Goal: Information Seeking & Learning: Learn about a topic

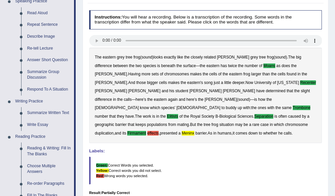
click at [245, 163] on blockquote "Green: Correct Words you selected. Yellow: Correct words you did not select. Re…" at bounding box center [205, 171] width 233 height 28
click at [238, 164] on blockquote "Green: Correct Words you selected. Yellow: Correct words you did not select. Re…" at bounding box center [205, 171] width 233 height 28
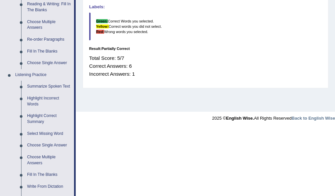
scroll to position [219, 0]
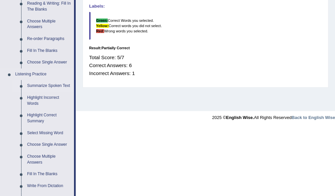
click at [42, 86] on link "Summarize Spoken Text" at bounding box center [49, 86] width 50 height 12
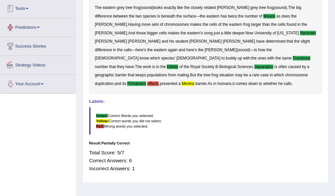
scroll to position [151, 0]
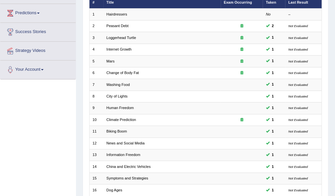
scroll to position [164, 0]
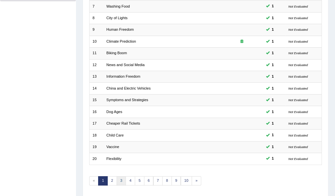
click at [119, 176] on link "3" at bounding box center [122, 180] width 10 height 9
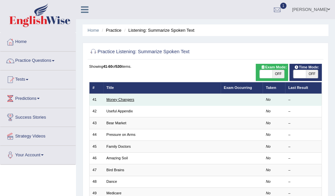
click at [108, 100] on link "Money Changers" at bounding box center [120, 99] width 28 height 4
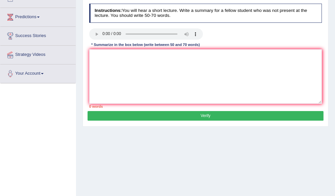
scroll to position [81, 0]
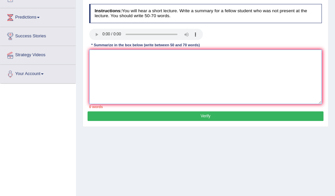
click at [165, 77] on textarea at bounding box center [205, 77] width 233 height 55
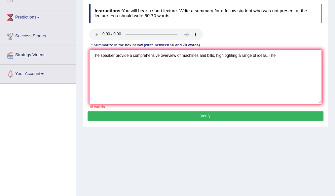
click at [227, 55] on textarea "The speaker provide a comprehensive overview of machines and bills, highloghtin…" at bounding box center [205, 77] width 233 height 55
click at [280, 53] on textarea "The speaker provide a comprehensive overview of machines and bills, highlightin…" at bounding box center [205, 77] width 233 height 55
click at [128, 55] on textarea "The speaker provide a comprehensive overview of machines and bills, highlightin…" at bounding box center [205, 77] width 233 height 55
click at [141, 64] on textarea "The speaker provides a comprehensive overview of machines and bills, highlighti…" at bounding box center [205, 77] width 233 height 55
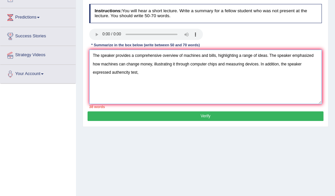
click at [123, 73] on textarea "The speaker provides a comprehensive overview of machines and bills, highlighti…" at bounding box center [205, 77] width 233 height 55
click at [129, 73] on textarea "The speaker provides a comprehensive overview of machines and bills, highlighti…" at bounding box center [205, 77] width 233 height 55
click at [151, 71] on textarea "The speaker provides a comprehensive overview of machines and bills, highlighti…" at bounding box center [205, 77] width 233 height 55
click at [127, 72] on textarea "The speaker provides a comprehensive overview of machines and bills, highlighti…" at bounding box center [205, 77] width 233 height 55
click at [149, 71] on textarea "The speaker provides a comprehensive overview of machines and bills, highlighti…" at bounding box center [205, 77] width 233 height 55
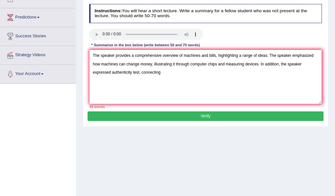
click at [111, 72] on textarea "The speaker provides a comprehensive overview of machines and bills, highlighti…" at bounding box center [205, 77] width 233 height 55
click at [160, 71] on textarea "The speaker provides a comprehensive overview of machines and bills, highlighti…" at bounding box center [205, 77] width 233 height 55
click at [173, 72] on textarea "The speaker provides a comprehensive overview of machines and bills, highlighti…" at bounding box center [205, 77] width 233 height 55
click at [249, 73] on textarea "The speaker provides a comprehensive overview of machines and bills, highlighti…" at bounding box center [205, 77] width 233 height 55
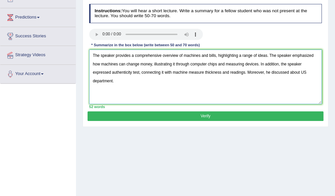
click at [95, 80] on textarea "The speaker provides a comprehensive overview of machines and bills, highlighti…" at bounding box center [205, 77] width 233 height 55
click at [117, 80] on textarea "The speaker provides a comprehensive overview of machines and bills, highlighti…" at bounding box center [205, 77] width 233 height 55
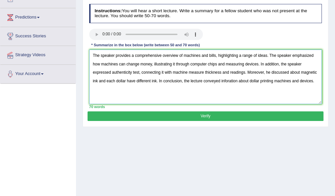
click at [231, 79] on textarea "The speaker provides a comprehensive overview of machines and bills, highlighti…" at bounding box center [205, 77] width 233 height 55
click at [237, 80] on textarea "The speaker provides a comprehensive overview of machines and bills, highlighti…" at bounding box center [205, 77] width 233 height 55
click at [183, 90] on textarea "The speaker provides a comprehensive overview of machines and bills, highlighti…" at bounding box center [205, 77] width 233 height 55
click at [172, 73] on textarea "The speaker provides a comprehensive overview of machines and bills, highlighti…" at bounding box center [205, 77] width 233 height 55
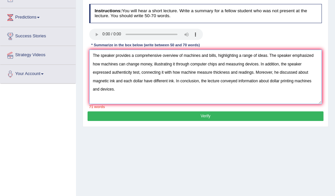
click at [164, 72] on textarea "The speaker provides a comprehensive overview of machines and bills, highlighti…" at bounding box center [205, 77] width 233 height 55
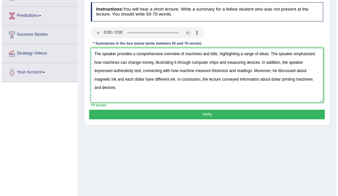
scroll to position [83, 0]
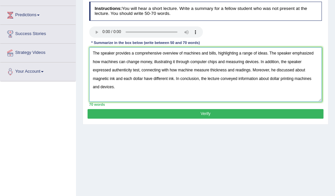
type textarea "The speaker provides a comprehensive overview of machines and bills, highlighti…"
click at [204, 116] on button "Verify" at bounding box center [206, 114] width 236 height 10
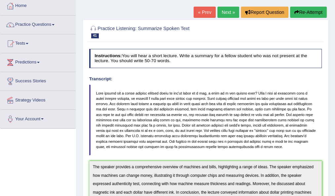
scroll to position [34, 0]
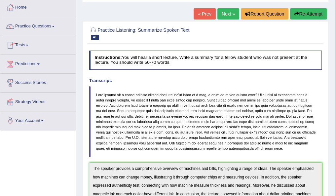
click at [42, 24] on link "Practice Questions" at bounding box center [37, 25] width 75 height 17
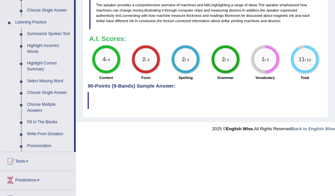
scroll to position [271, 0]
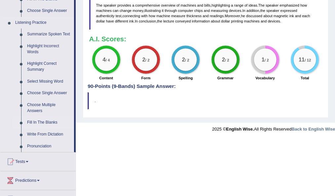
click at [46, 124] on link "Fill In The Blanks" at bounding box center [49, 123] width 50 height 12
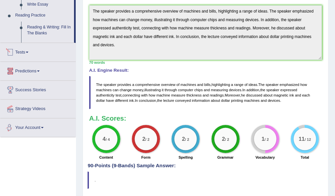
scroll to position [212, 0]
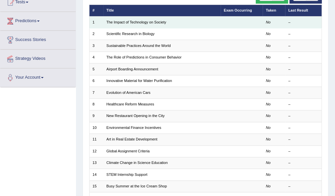
scroll to position [76, 0]
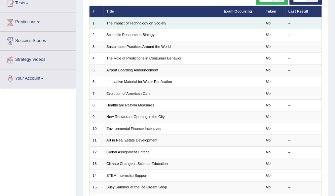
click at [125, 23] on link "The Impact of Technology on Society" at bounding box center [136, 23] width 60 height 4
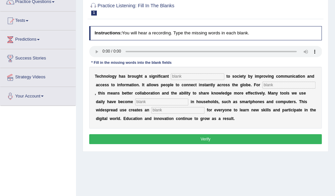
scroll to position [59, 0]
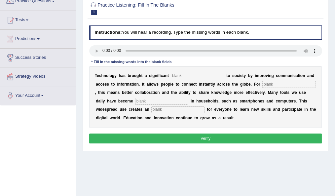
click at [179, 77] on input "text" at bounding box center [197, 76] width 53 height 7
type input "benifits"
click at [264, 83] on input "text" at bounding box center [288, 84] width 53 height 7
type input "humans"
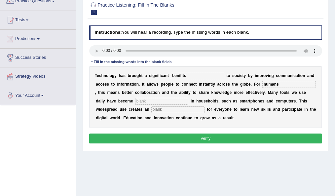
click at [161, 98] on input "text" at bounding box center [161, 101] width 53 height 7
type input "common"
click at [156, 111] on input "text" at bounding box center [177, 109] width 53 height 7
click at [162, 110] on input "oppurtunities" at bounding box center [177, 109] width 53 height 7
type input "oppurtunities"
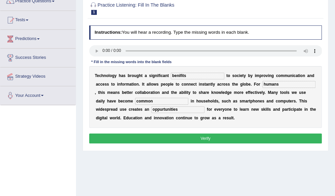
click at [162, 149] on div "Practice Listening: Fill In The Blanks 1 The Impact of Technology on Society In…" at bounding box center [206, 73] width 246 height 155
click at [168, 137] on button "Verify" at bounding box center [205, 138] width 233 height 10
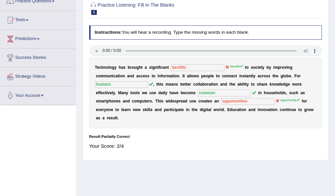
scroll to position [19, 0]
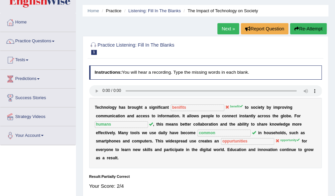
click at [301, 31] on button "Re-Attempt" at bounding box center [308, 28] width 37 height 11
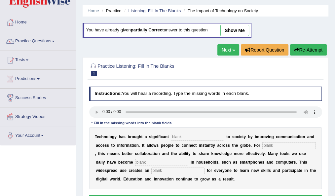
click at [178, 137] on input "text" at bounding box center [197, 137] width 53 height 7
type input "benefits"
click at [267, 143] on input "text" at bounding box center [288, 145] width 53 height 7
type input "humans"
click at [148, 163] on input "text" at bounding box center [161, 162] width 53 height 7
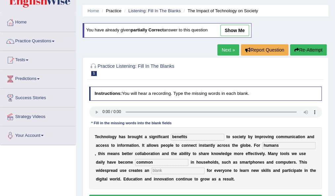
type input "common"
click at [155, 171] on input "text" at bounding box center [177, 170] width 53 height 7
type input "opp"
click at [160, 172] on input "opp" at bounding box center [177, 170] width 53 height 7
click at [160, 170] on input "oppurtunity" at bounding box center [177, 170] width 53 height 7
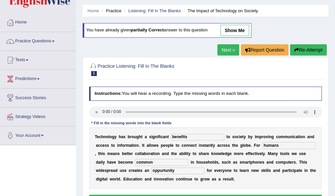
click at [162, 170] on input "oppurtunity" at bounding box center [177, 170] width 53 height 7
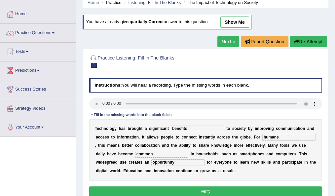
scroll to position [30, 0]
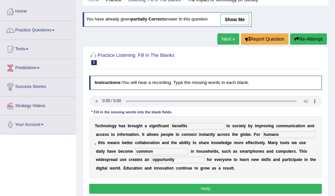
type input "oppurtunity"
click at [202, 189] on button "Verify" at bounding box center [205, 189] width 233 height 10
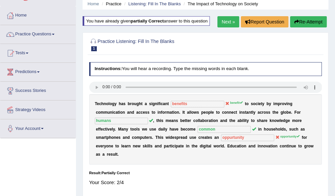
scroll to position [26, 0]
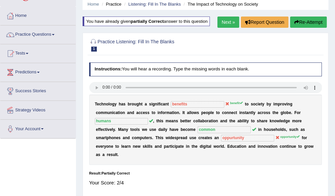
click at [301, 20] on button "Re-Attempt" at bounding box center [308, 22] width 37 height 11
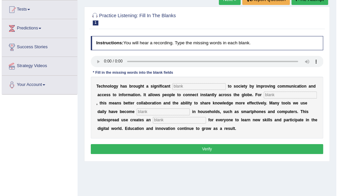
scroll to position [102, 0]
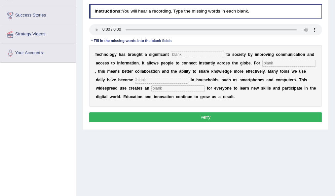
click at [173, 52] on input "text" at bounding box center [197, 55] width 53 height 7
type input "benefit"
click at [274, 63] on input "text" at bounding box center [288, 63] width 53 height 7
type input "humans"
click at [168, 81] on input "text" at bounding box center [161, 80] width 53 height 7
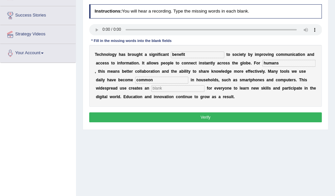
type input "common"
click at [164, 89] on input "text" at bounding box center [177, 88] width 53 height 7
type input "opportunity"
click at [165, 114] on button "Verify" at bounding box center [205, 117] width 233 height 10
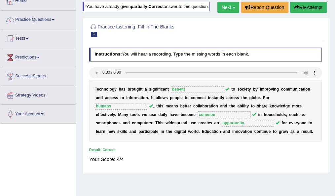
scroll to position [41, 0]
click at [224, 9] on link "Next »" at bounding box center [228, 7] width 22 height 11
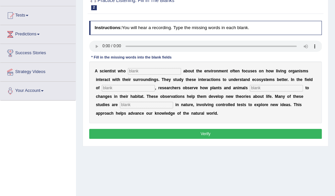
scroll to position [64, 0]
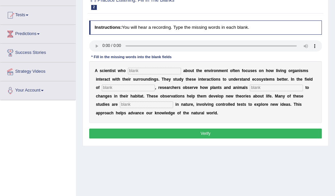
click at [131, 72] on input "text" at bounding box center [154, 71] width 53 height 7
type input "cares"
click at [148, 90] on input "text" at bounding box center [128, 88] width 53 height 7
type input "biology"
click at [266, 87] on input "text" at bounding box center [276, 88] width 53 height 7
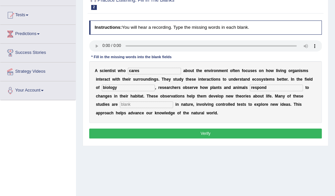
type input "respond"
click at [141, 105] on input "text" at bounding box center [146, 104] width 53 height 7
type input "experimental"
click at [118, 88] on input "biology" at bounding box center [128, 88] width 53 height 7
type input "biology"
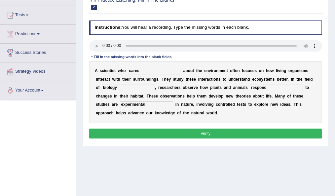
click at [145, 132] on button "Verify" at bounding box center [205, 133] width 233 height 10
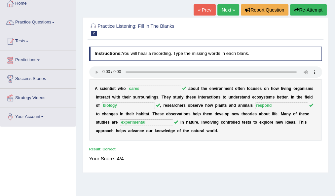
scroll to position [17, 0]
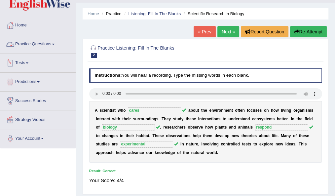
click at [30, 42] on link "Practice Questions" at bounding box center [37, 43] width 75 height 17
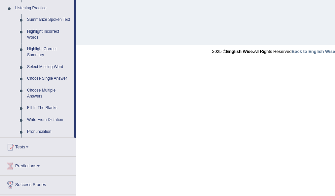
scroll to position [285, 0]
click at [39, 121] on link "Write From Dictation" at bounding box center [49, 120] width 50 height 12
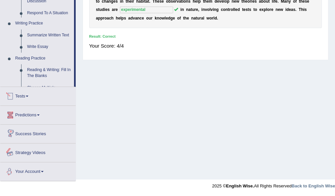
scroll to position [299, 0]
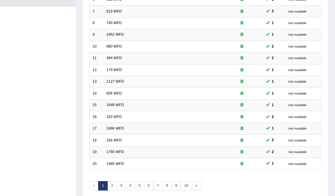
scroll to position [181, 0]
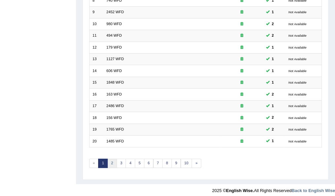
click at [110, 160] on link "2" at bounding box center [112, 163] width 10 height 9
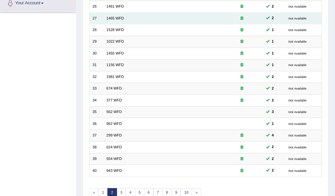
scroll to position [181, 0]
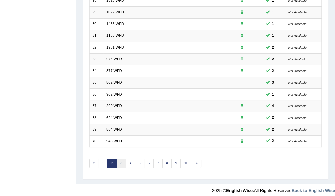
click at [121, 159] on link "3" at bounding box center [122, 163] width 10 height 9
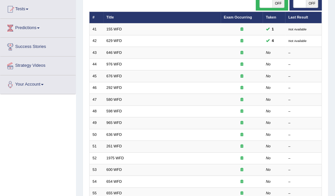
scroll to position [7, 0]
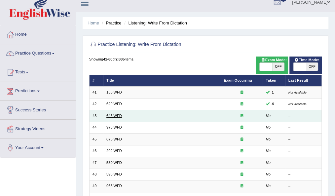
click at [111, 115] on link "646 WFD" at bounding box center [114, 116] width 16 height 4
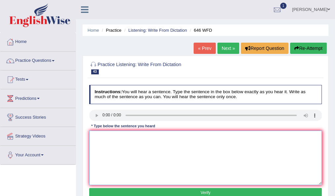
click at [123, 153] on textarea at bounding box center [205, 157] width 233 height 55
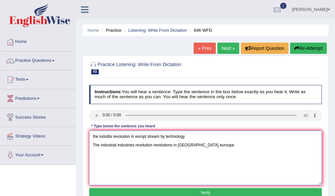
click at [203, 145] on textarea "the indutila revolution in europt stream by technology The industrial industrie…" at bounding box center [205, 157] width 233 height 55
click at [212, 147] on textarea "the indutila revolution in europt stream by technology The industrial industrie…" at bounding box center [205, 157] width 233 height 55
click at [186, 136] on textarea "the indutila revolution in europt stream by technology The industrial industrie…" at bounding box center [205, 157] width 233 height 55
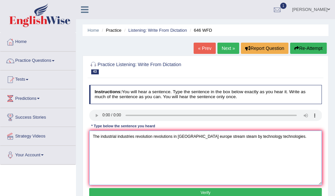
click at [93, 143] on textarea "The industrial industries revolution revolutions in euorupe europe stream steam…" at bounding box center [205, 157] width 233 height 55
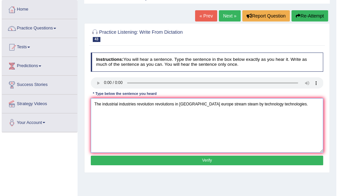
scroll to position [40, 0]
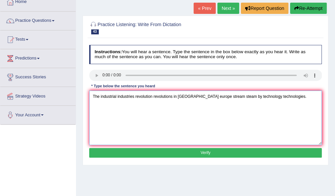
type textarea "The industrial industries revolution revolutions in euorupe europe stream steam…"
click at [129, 152] on button "Verify" at bounding box center [205, 153] width 233 height 10
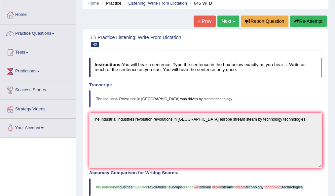
scroll to position [27, 0]
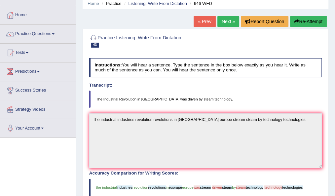
click at [221, 20] on link "Next »" at bounding box center [228, 21] width 22 height 11
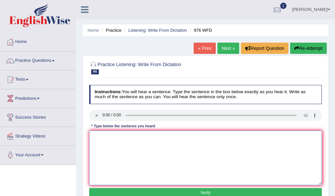
click at [110, 156] on textarea at bounding box center [205, 157] width 233 height 55
click at [139, 143] on textarea "the syufy of econoly is the tricky subject of research The study of ecnomics ec…" at bounding box center [205, 157] width 233 height 55
click at [154, 145] on textarea "the syufy of econoly is the tricky subject of research The study of ecnomics ec…" at bounding box center [205, 157] width 233 height 55
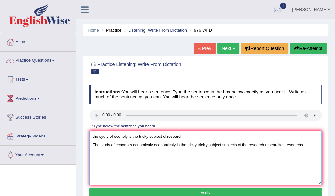
click at [303, 146] on textarea "the syufy of econoly is the tricky subject of research The study of ecnomics ec…" at bounding box center [205, 157] width 233 height 55
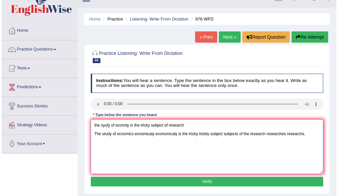
scroll to position [10, 0]
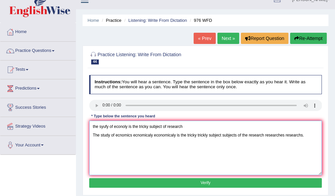
click at [183, 128] on textarea "the syufy of econoly is the tricky subject of research The study of ecnomics ec…" at bounding box center [205, 148] width 233 height 55
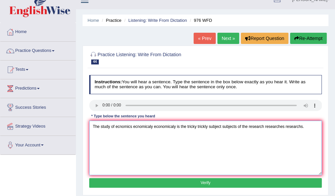
click at [93, 135] on textarea "The study of ecnomics ecnomicaly economicaly is the tricky trickly subject subj…" at bounding box center [205, 148] width 233 height 55
type textarea "The study of ecnomics ecnomicaly economicaly is the tricky trickly subject subj…"
click at [135, 180] on button "Verify" at bounding box center [205, 183] width 233 height 10
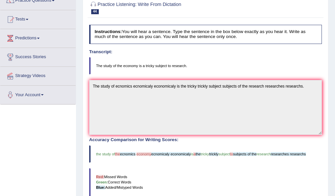
scroll to position [42, 0]
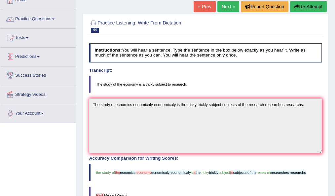
click at [226, 3] on link "Next »" at bounding box center [228, 6] width 22 height 11
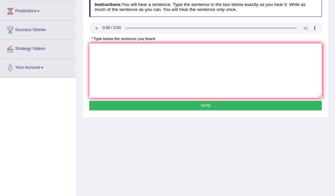
scroll to position [88, 0]
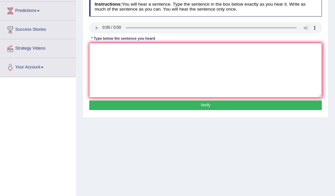
click at [129, 72] on textarea at bounding box center [205, 70] width 233 height 55
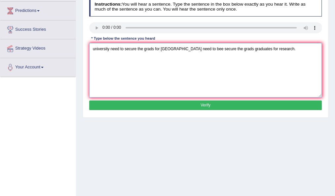
click at [178, 46] on textarea "university need to secure the grads for reaserch University need to bee secure …" at bounding box center [205, 70] width 233 height 55
click at [92, 57] on textarea "University need to bee secure the grads graduates for research." at bounding box center [205, 70] width 233 height 55
type textarea "University need to bee secure the grads graduates for research."
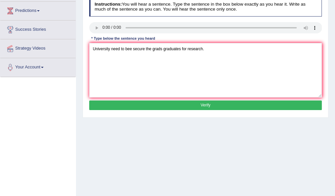
click at [129, 104] on button "Verify" at bounding box center [205, 105] width 233 height 10
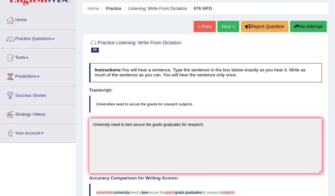
scroll to position [0, 0]
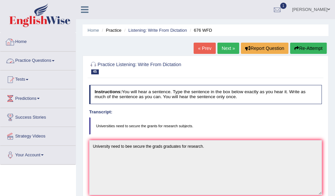
click at [16, 41] on link "Home" at bounding box center [37, 41] width 75 height 17
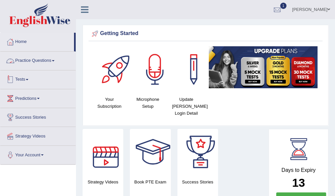
click at [42, 61] on link "Practice Questions" at bounding box center [37, 60] width 75 height 17
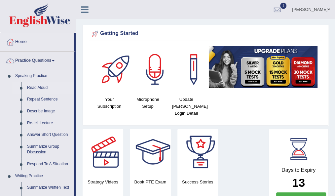
click at [41, 88] on link "Read Aloud" at bounding box center [49, 88] width 50 height 12
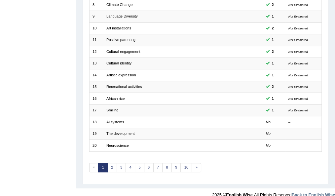
scroll to position [181, 0]
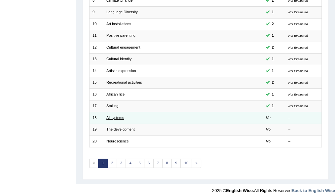
click at [114, 116] on link "Al systems" at bounding box center [115, 118] width 18 height 4
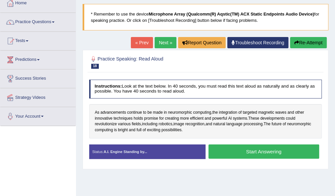
scroll to position [39, 0]
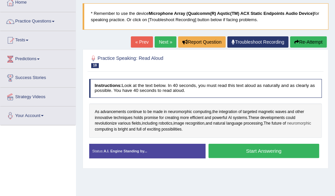
click at [303, 121] on span "neuromorphic" at bounding box center [299, 124] width 24 height 6
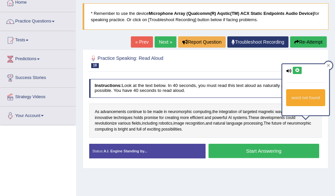
click at [296, 69] on icon at bounding box center [297, 70] width 5 height 4
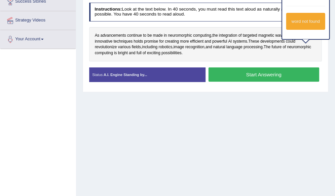
scroll to position [119, 0]
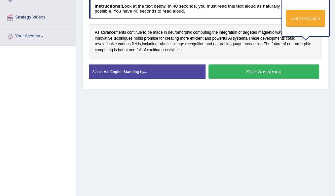
click at [266, 113] on div "Home Practice Speaking: Read Aloud Al systems * Remember to use the device Micr…" at bounding box center [205, 46] width 259 height 330
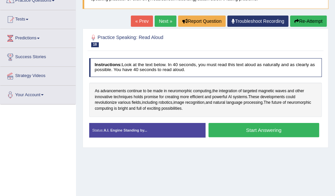
scroll to position [60, 0]
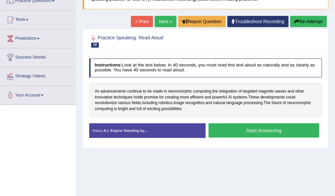
click at [293, 129] on button "Start Answering" at bounding box center [263, 130] width 111 height 14
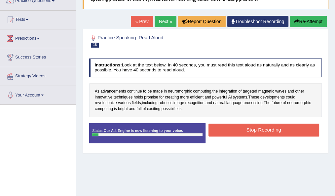
click at [255, 128] on button "Stop Recording" at bounding box center [263, 130] width 111 height 13
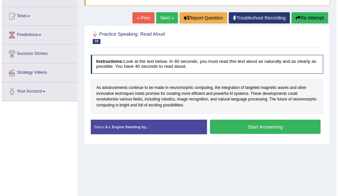
scroll to position [60, 0]
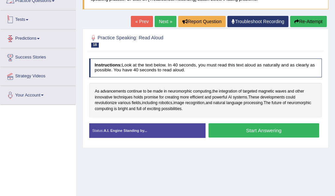
click at [27, 45] on li "Predictions Latest Predictions" at bounding box center [37, 38] width 75 height 19
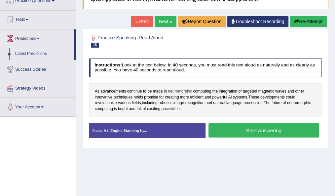
click at [182, 89] on span "neuromorphic" at bounding box center [180, 92] width 24 height 6
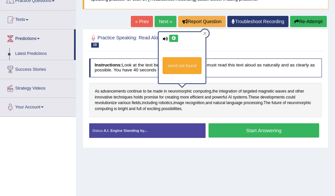
click at [174, 38] on icon at bounding box center [173, 38] width 5 height 4
click at [205, 33] on icon at bounding box center [204, 33] width 3 height 3
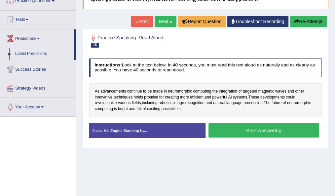
click at [231, 134] on button "Start Answering" at bounding box center [263, 130] width 111 height 14
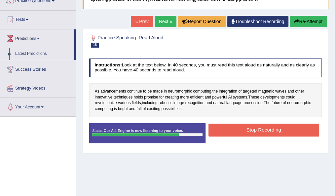
click at [238, 128] on button "Stop Recording" at bounding box center [263, 130] width 111 height 13
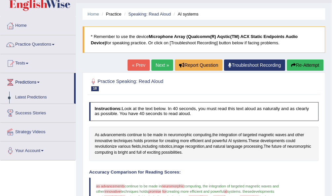
scroll to position [16, 0]
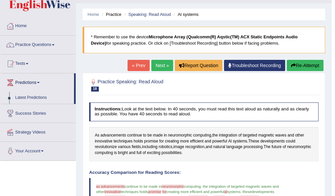
click at [159, 67] on link "Next »" at bounding box center [162, 65] width 22 height 11
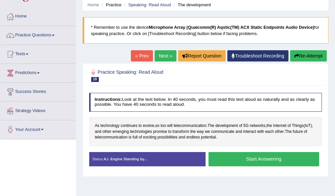
click at [218, 153] on button "Start Answering" at bounding box center [263, 159] width 111 height 14
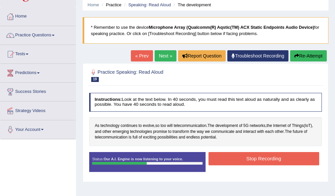
click at [228, 153] on button "Stop Recording" at bounding box center [263, 158] width 111 height 13
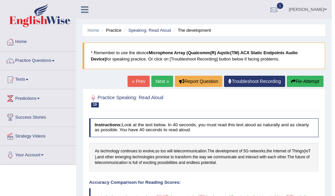
click at [164, 79] on link "Next »" at bounding box center [162, 81] width 22 height 11
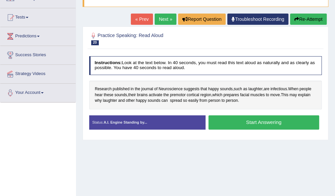
scroll to position [62, 0]
click at [257, 88] on span "laughter" at bounding box center [255, 89] width 14 height 6
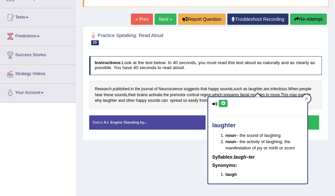
click at [223, 102] on icon at bounding box center [223, 103] width 5 height 4
click at [306, 100] on div at bounding box center [307, 98] width 8 height 8
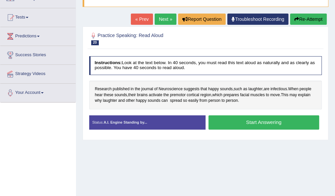
click at [223, 115] on button "Start Answering" at bounding box center [263, 122] width 111 height 14
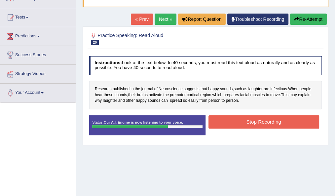
click at [233, 116] on button "Stop Recording" at bounding box center [263, 121] width 111 height 13
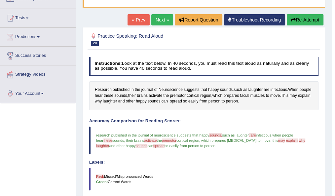
scroll to position [61, 0]
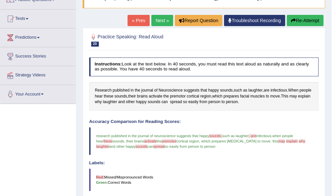
click at [159, 23] on link "Next »" at bounding box center [162, 20] width 22 height 11
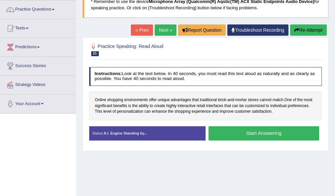
scroll to position [52, 0]
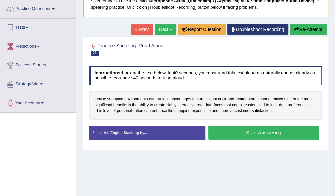
click at [238, 132] on button "Start Answering" at bounding box center [263, 133] width 111 height 14
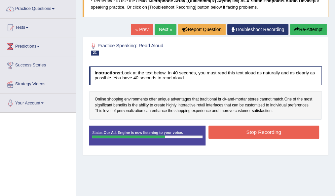
click at [239, 130] on button "Stop Recording" at bounding box center [263, 132] width 111 height 13
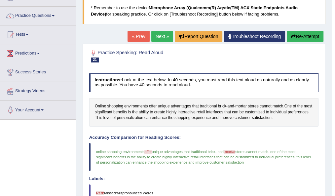
scroll to position [0, 0]
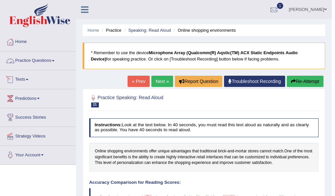
click at [46, 56] on link "Practice Questions" at bounding box center [37, 60] width 75 height 17
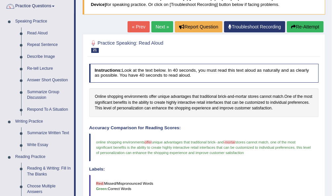
scroll to position [56, 0]
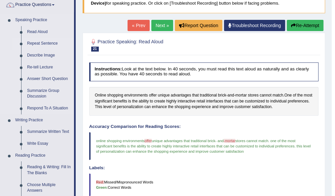
click at [40, 43] on link "Repeat Sentence" at bounding box center [49, 44] width 50 height 12
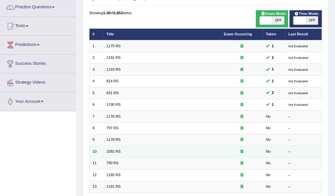
scroll to position [54, 0]
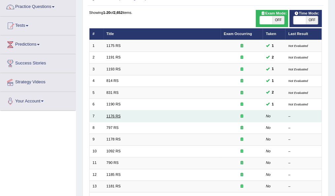
click at [111, 115] on link "1176 RS" at bounding box center [113, 116] width 14 height 4
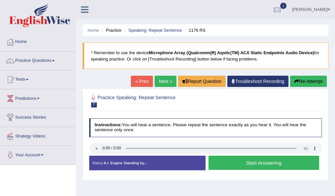
click at [230, 161] on button "Start Answering" at bounding box center [263, 163] width 111 height 14
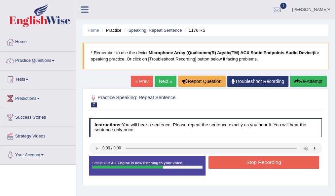
click at [225, 159] on button "Stop Recording" at bounding box center [263, 162] width 111 height 13
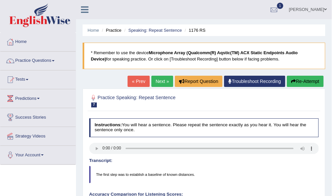
click at [163, 76] on link "Next »" at bounding box center [162, 81] width 22 height 11
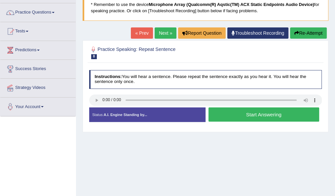
scroll to position [48, 0]
click at [242, 111] on button "Start Answering" at bounding box center [263, 114] width 111 height 14
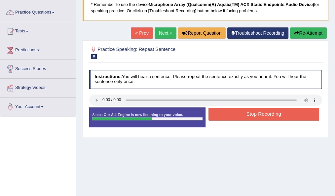
click at [242, 111] on button "Stop Recording" at bounding box center [263, 114] width 111 height 13
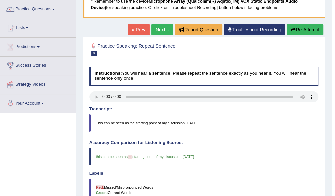
scroll to position [51, 0]
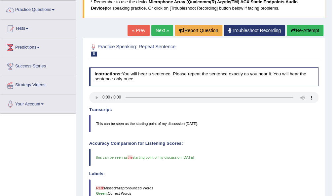
click at [161, 31] on link "Next »" at bounding box center [162, 30] width 22 height 11
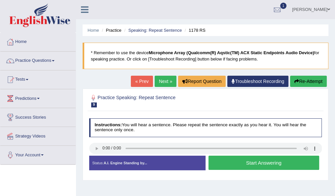
click at [240, 161] on button "Start Answering" at bounding box center [263, 163] width 111 height 14
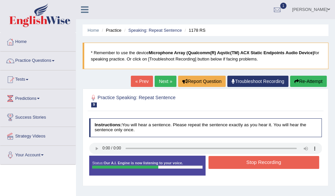
click at [240, 161] on button "Stop Recording" at bounding box center [263, 162] width 111 height 13
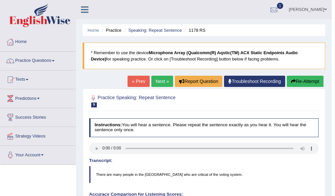
click at [160, 80] on link "Next »" at bounding box center [162, 81] width 22 height 11
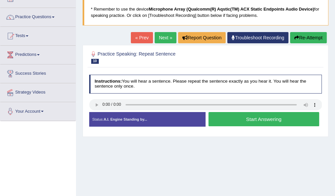
click at [220, 124] on button "Start Answering" at bounding box center [263, 119] width 111 height 14
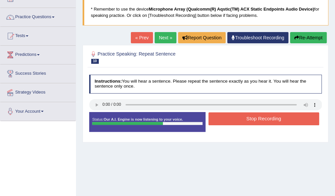
click at [222, 121] on button "Stop Recording" at bounding box center [263, 118] width 111 height 13
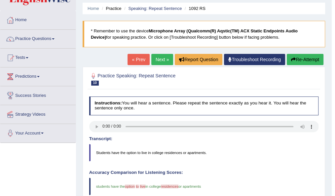
scroll to position [21, 0]
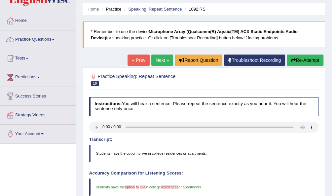
click at [313, 63] on button "Re-Attempt" at bounding box center [305, 60] width 37 height 11
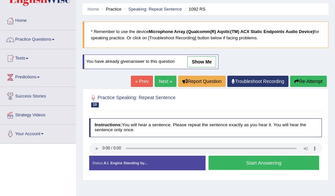
click at [245, 164] on button "Start Answering" at bounding box center [263, 163] width 111 height 14
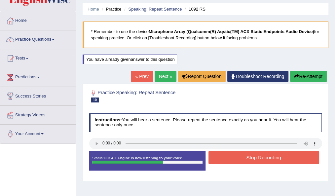
click at [252, 153] on button "Stop Recording" at bounding box center [263, 157] width 111 height 13
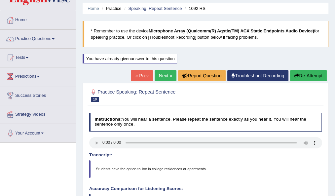
click at [252, 153] on h4 "Transcript:" at bounding box center [205, 155] width 233 height 5
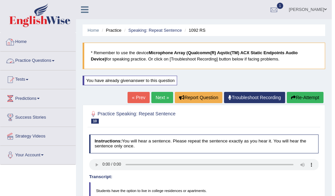
click at [50, 62] on link "Practice Questions" at bounding box center [37, 60] width 75 height 17
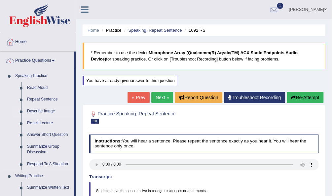
click at [36, 112] on link "Describe Image" at bounding box center [49, 111] width 50 height 12
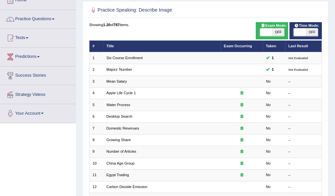
scroll to position [42, 0]
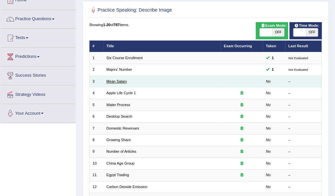
click at [116, 81] on link "Mean Salary" at bounding box center [116, 81] width 20 height 4
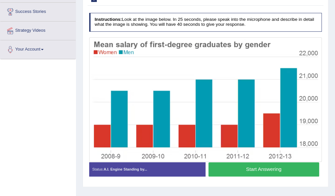
scroll to position [106, 0]
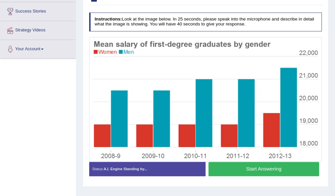
click at [247, 167] on button "Start Answering" at bounding box center [263, 169] width 111 height 14
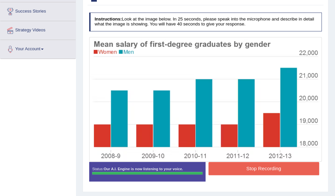
click at [247, 167] on button "Stop Recording" at bounding box center [263, 168] width 111 height 13
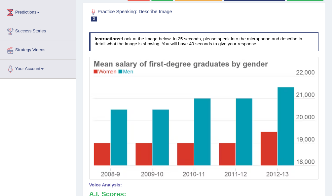
scroll to position [0, 0]
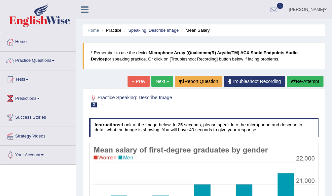
click at [162, 81] on link "Next »" at bounding box center [162, 81] width 22 height 11
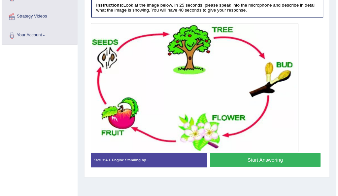
scroll to position [120, 0]
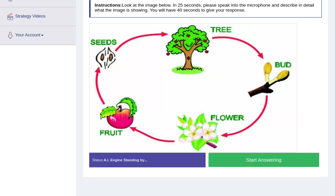
click at [225, 157] on button "Start Answering" at bounding box center [263, 160] width 111 height 14
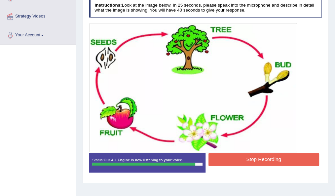
click at [253, 161] on button "Stop Recording" at bounding box center [263, 159] width 111 height 13
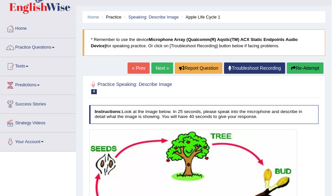
scroll to position [12, 0]
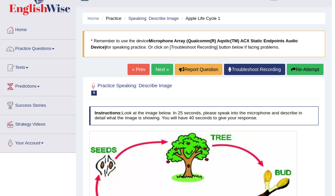
click at [159, 65] on link "Next »" at bounding box center [162, 69] width 22 height 11
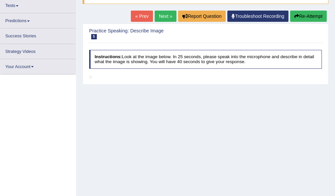
click at [213, 138] on div "Home Practice Speaking: Describe Image Water Process * Remember to use the devi…" at bounding box center [205, 100] width 259 height 330
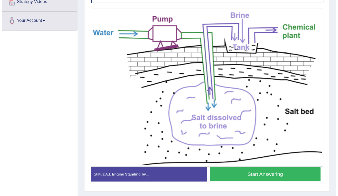
scroll to position [134, 0]
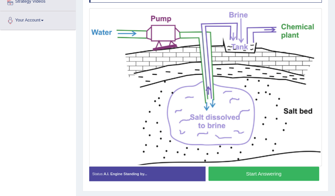
click at [259, 175] on button "Start Answering" at bounding box center [263, 173] width 111 height 14
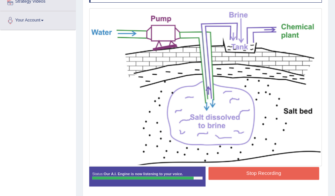
click at [259, 175] on button "Stop Recording" at bounding box center [263, 173] width 111 height 13
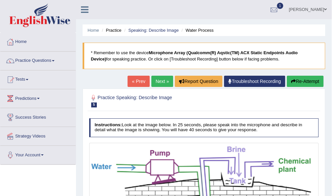
scroll to position [0, 0]
click at [36, 58] on link "Practice Questions" at bounding box center [37, 60] width 75 height 17
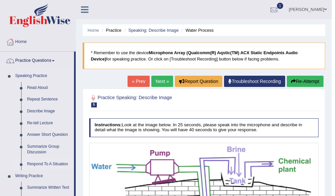
click at [35, 162] on link "Respond To A Situation" at bounding box center [49, 164] width 50 height 12
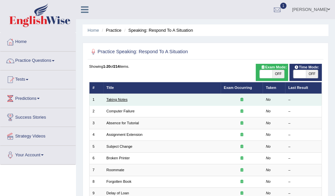
click at [118, 100] on link "Taking Notes" at bounding box center [116, 99] width 21 height 4
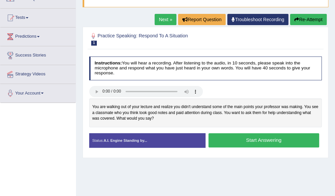
scroll to position [62, 0]
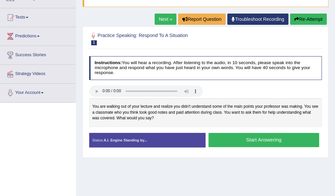
click at [228, 136] on button "Start Answering" at bounding box center [263, 140] width 111 height 14
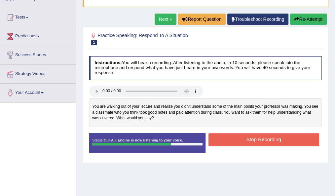
click at [228, 136] on button "Stop Recording" at bounding box center [263, 139] width 111 height 13
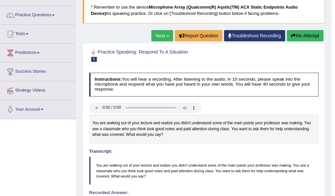
scroll to position [42, 0]
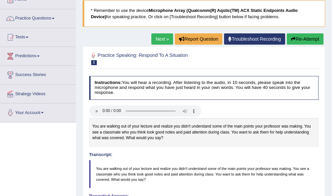
click at [160, 36] on link "Next »" at bounding box center [162, 38] width 22 height 11
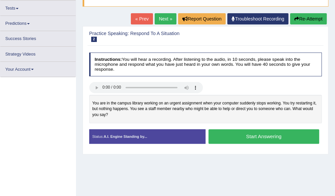
scroll to position [66, 0]
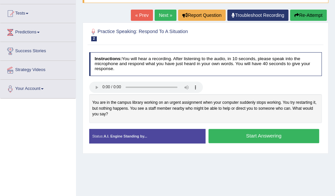
click at [239, 133] on button "Start Answering" at bounding box center [263, 136] width 111 height 14
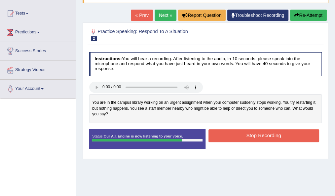
click at [239, 133] on button "Stop Recording" at bounding box center [263, 135] width 111 height 13
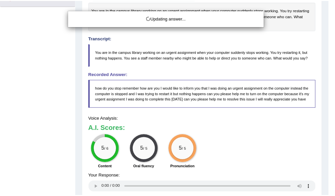
scroll to position [159, 0]
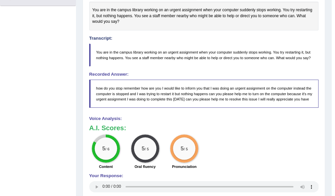
click at [225, 164] on div "5 / 6 Content 5 / 5 Oral fluency 5 / 5 Pronunciation" at bounding box center [203, 152] width 235 height 36
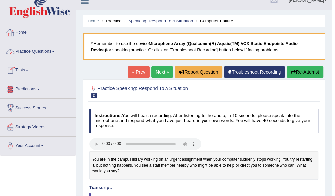
scroll to position [5, 0]
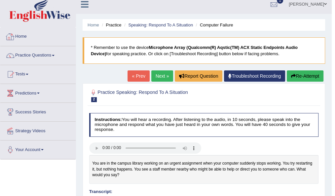
click at [43, 53] on link "Practice Questions" at bounding box center [37, 54] width 75 height 17
